Goal: Find specific page/section: Find specific page/section

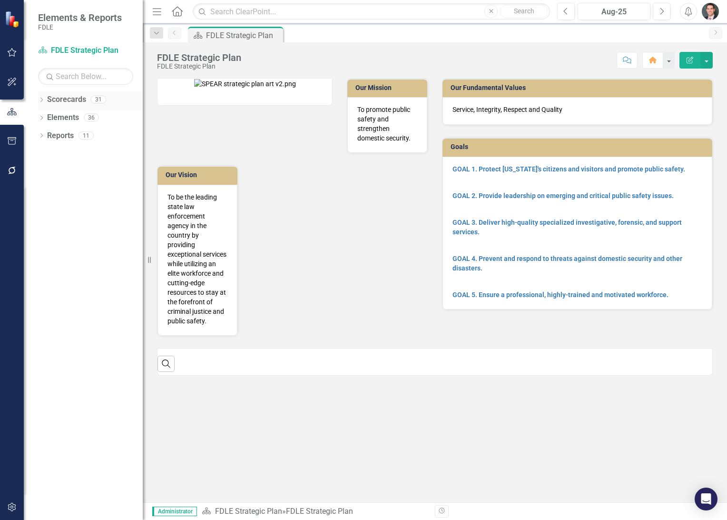
click at [41, 102] on icon "Dropdown" at bounding box center [41, 100] width 7 height 5
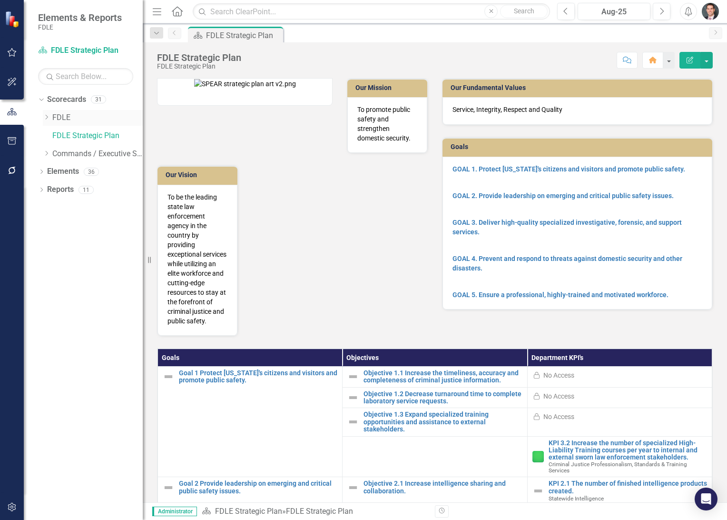
click at [46, 115] on icon "Dropdown" at bounding box center [46, 117] width 7 height 6
click at [56, 189] on icon "Dropdown" at bounding box center [55, 190] width 7 height 6
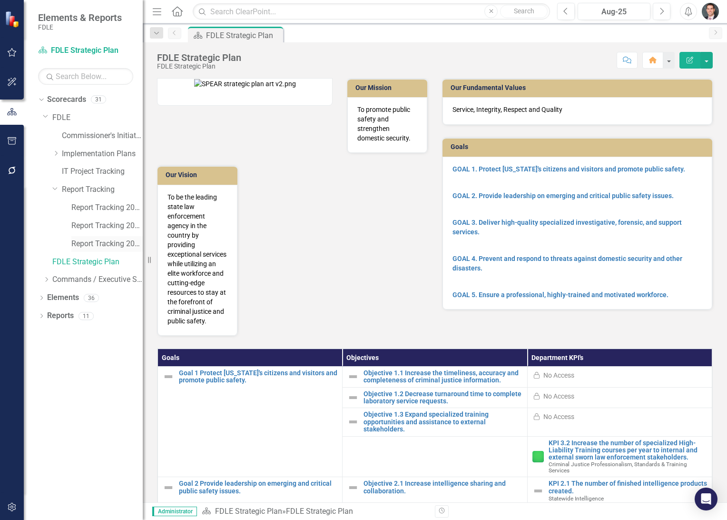
click at [99, 243] on link "Report Tracking 2025" at bounding box center [106, 243] width 71 height 11
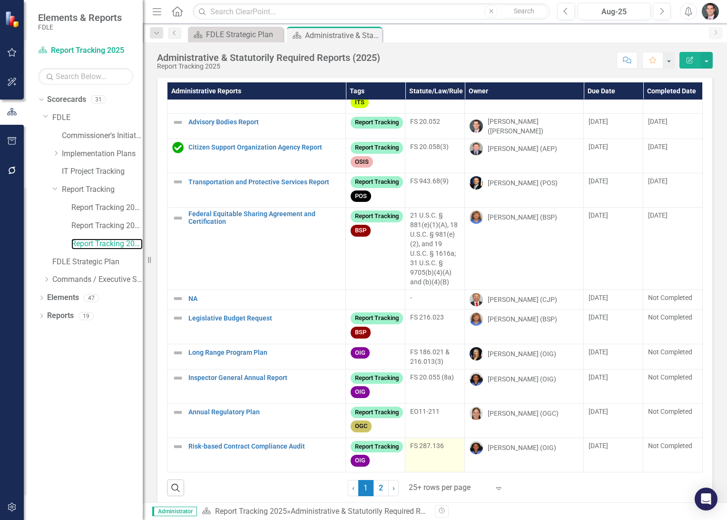
scroll to position [34, 0]
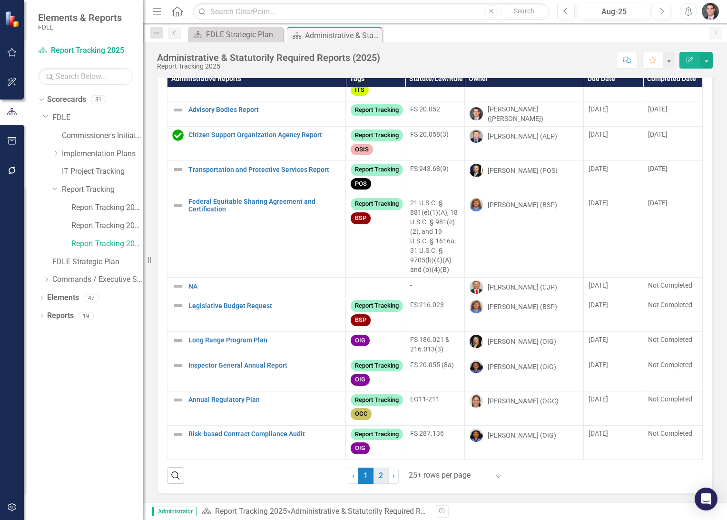
click at [376, 476] on link "2" at bounding box center [381, 475] width 15 height 16
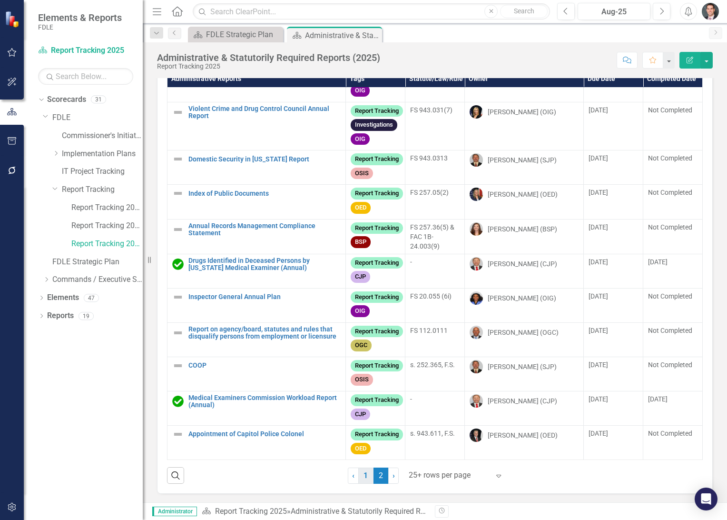
click at [362, 474] on link "1" at bounding box center [365, 475] width 15 height 16
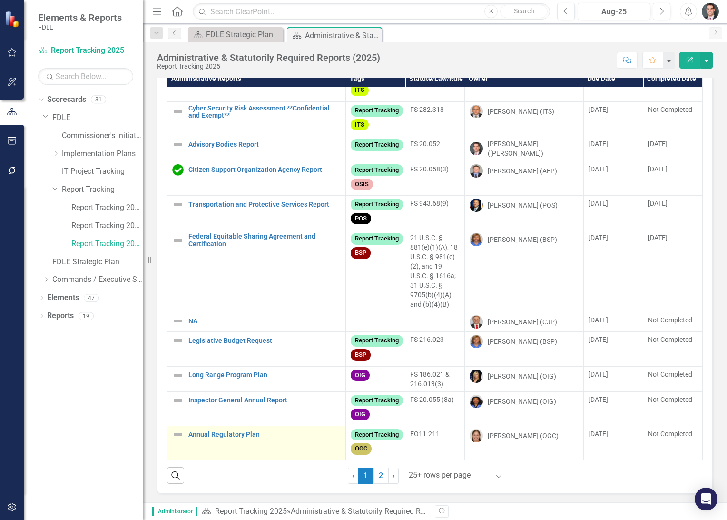
scroll to position [446, 0]
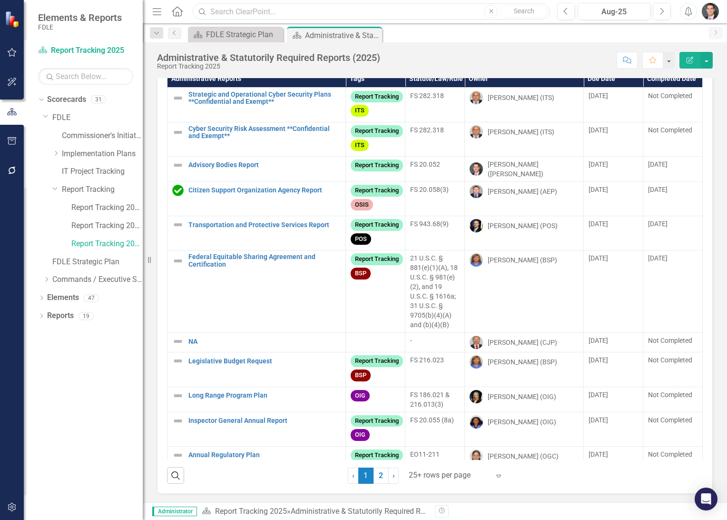
click at [275, 14] on input "text" at bounding box center [371, 11] width 357 height 17
drag, startPoint x: 256, startPoint y: 10, endPoint x: 208, endPoint y: 10, distance: 48.1
click at [208, 10] on input "ada" at bounding box center [371, 11] width 357 height 17
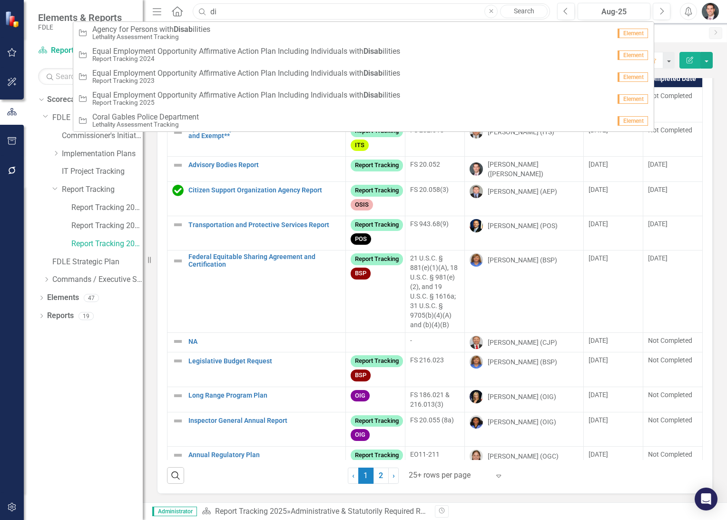
type input "d"
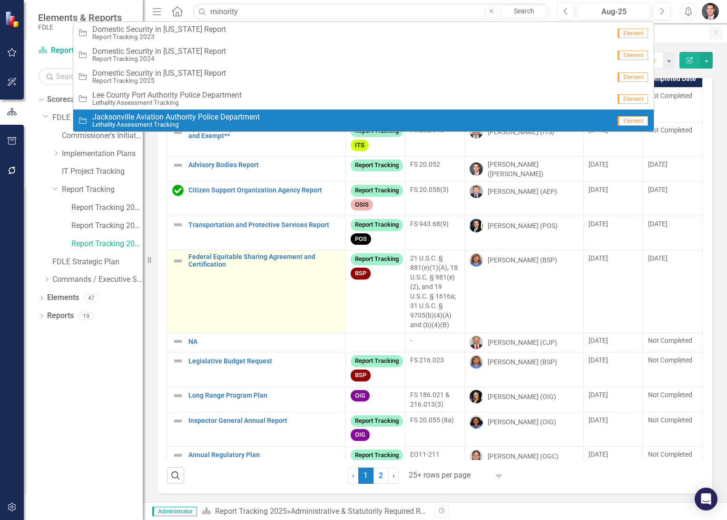
click at [258, 307] on td "Federal Equitable Sharing Agreement and Certification Link Map View Link Map Ed…" at bounding box center [257, 291] width 178 height 82
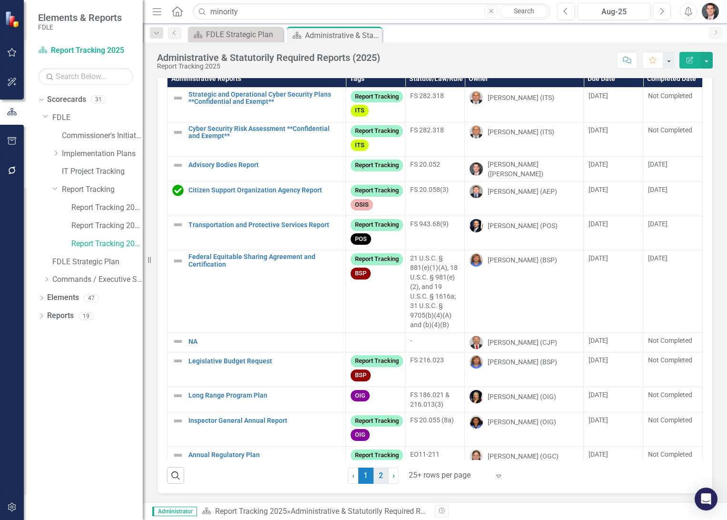
click at [377, 471] on link "2" at bounding box center [381, 475] width 15 height 16
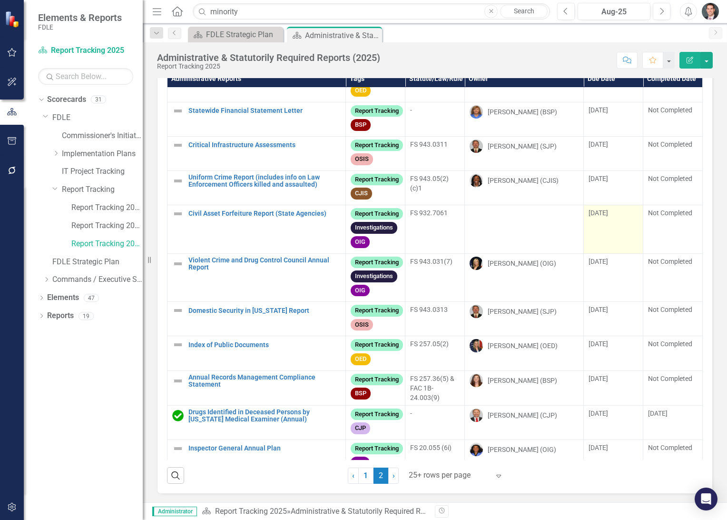
scroll to position [0, 0]
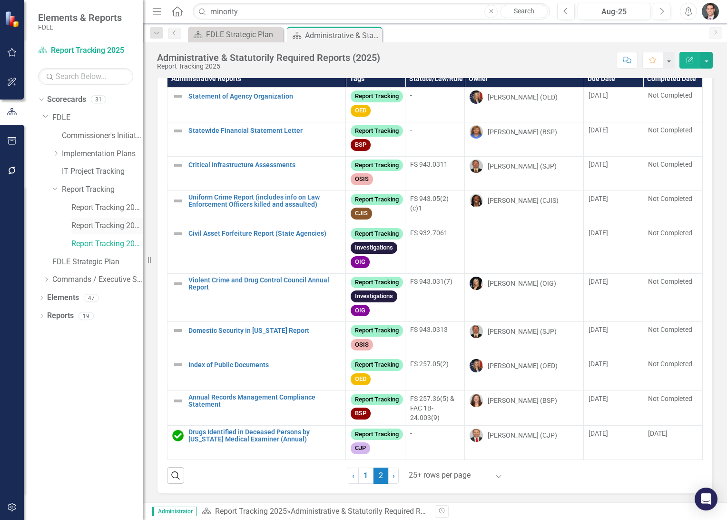
click at [134, 227] on link "Report Tracking 2024" at bounding box center [106, 225] width 71 height 11
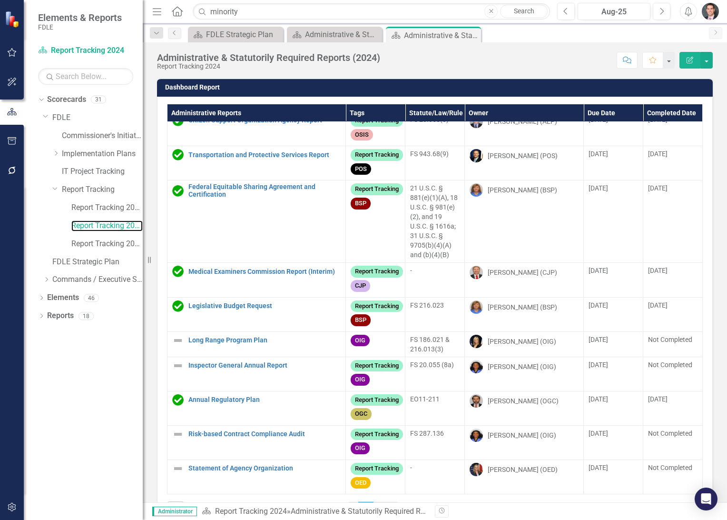
scroll to position [34, 0]
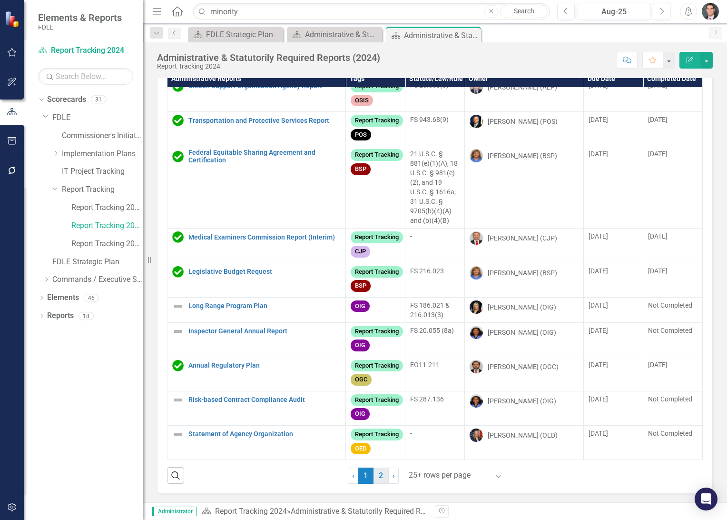
click at [381, 473] on link "2" at bounding box center [381, 475] width 15 height 16
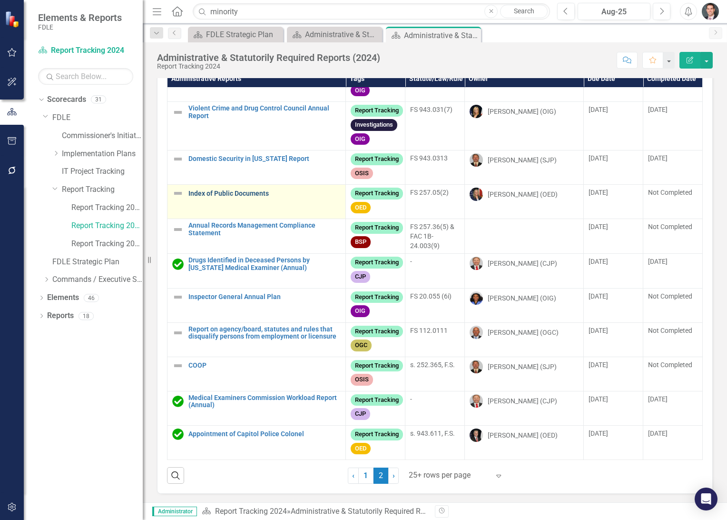
scroll to position [153, 0]
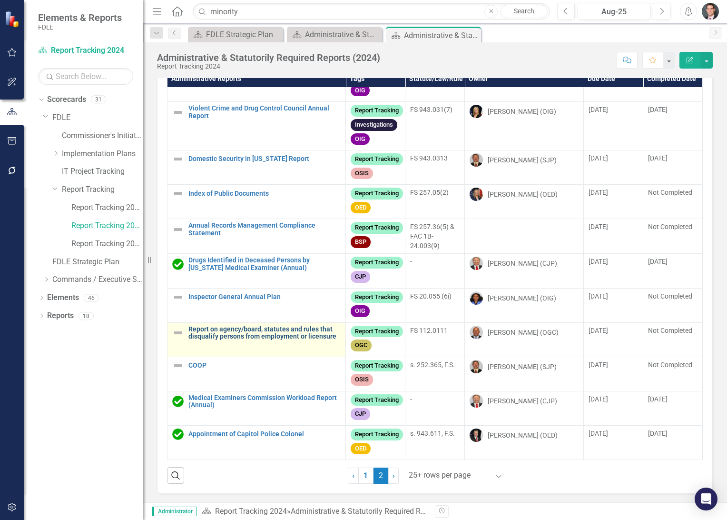
click at [248, 326] on link "Report on agency/board, statutes and rules that disqualify persons from employm…" at bounding box center [264, 333] width 152 height 15
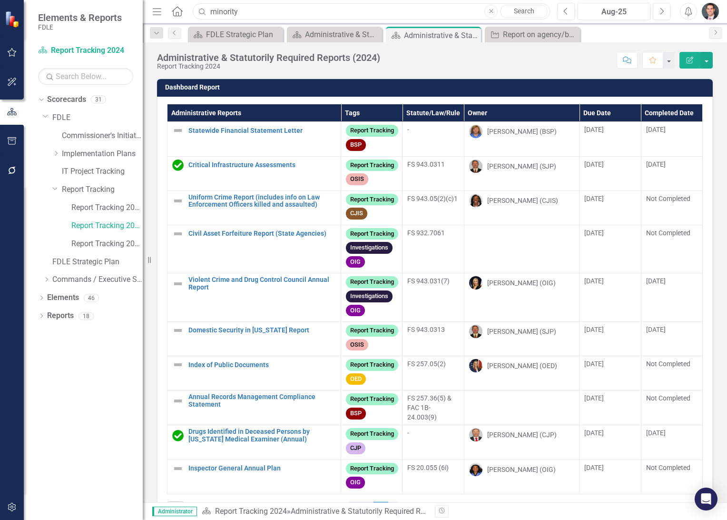
click at [252, 6] on input "minority" at bounding box center [371, 11] width 357 height 17
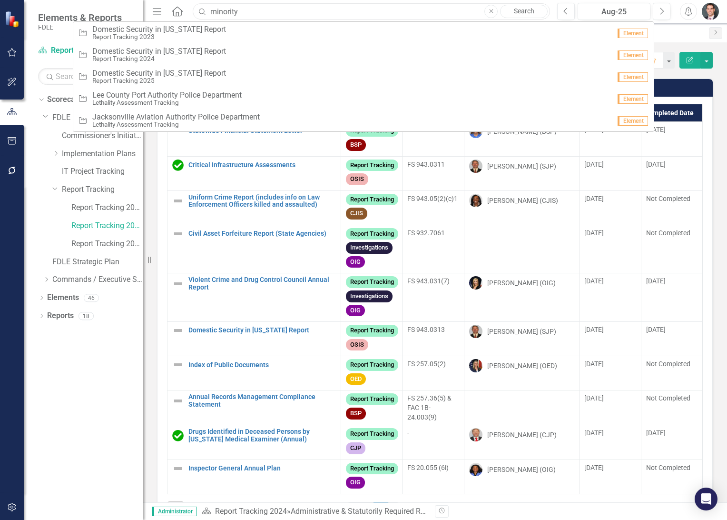
drag, startPoint x: 252, startPoint y: 6, endPoint x: 196, endPoint y: 7, distance: 56.2
click at [196, 7] on input "minority" at bounding box center [371, 11] width 357 height 17
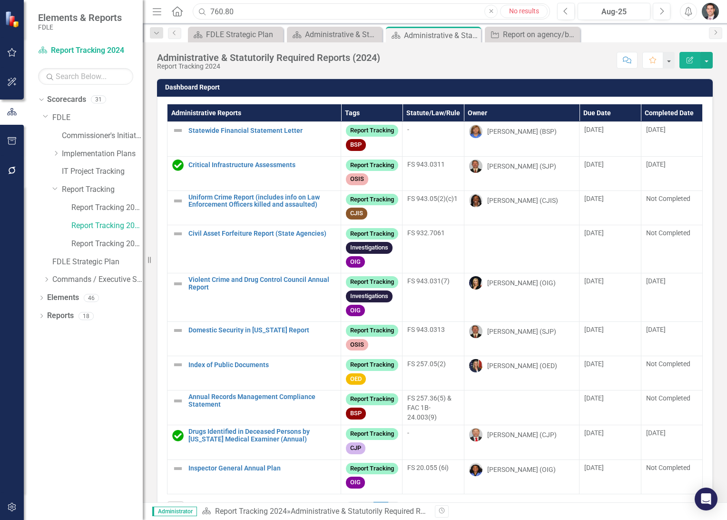
type input "760.80"
